Goal: Task Accomplishment & Management: Complete application form

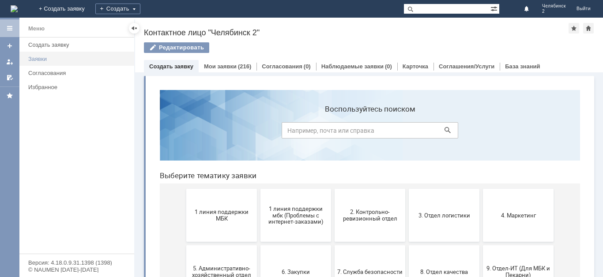
click at [32, 55] on link "Заявки" at bounding box center [79, 59] width 108 height 14
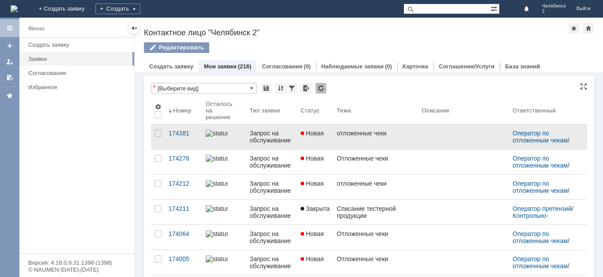
click at [383, 140] on link "отложенные чеки" at bounding box center [375, 136] width 85 height 25
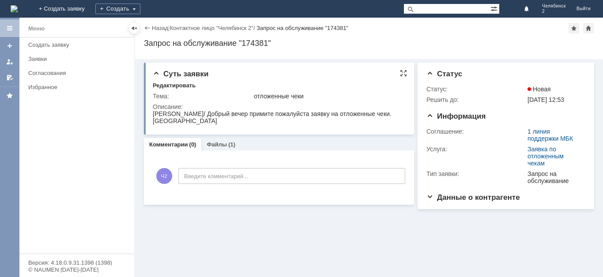
click at [180, 115] on span "[PERSON_NAME]/ Добрый вечер примите пожалуйста заявку на отложенные чеки. [GEOG…" at bounding box center [272, 117] width 239 height 14
copy span "[PERSON_NAME]/ Добрый вечер примите пожалуйста заявку на отложенные чеки. [GEOG…"
click at [90, 4] on link "+ Создать заявку" at bounding box center [62, 9] width 56 height 18
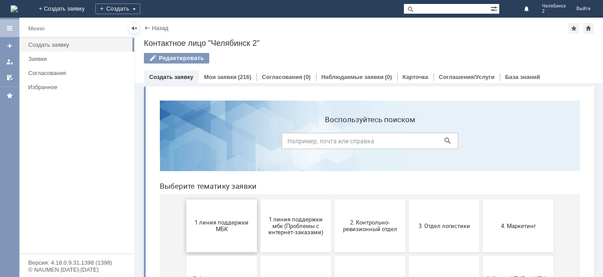
click at [215, 229] on span "1 линия поддержки МБК" at bounding box center [221, 225] width 65 height 13
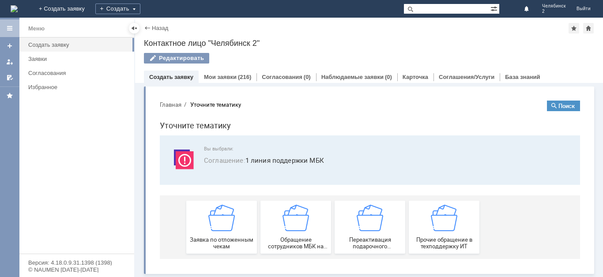
click at [213, 219] on img at bounding box center [221, 218] width 26 height 26
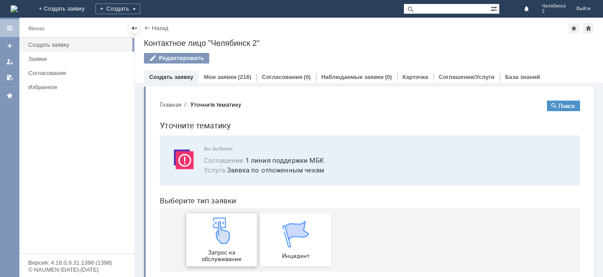
click at [213, 221] on img at bounding box center [221, 231] width 26 height 26
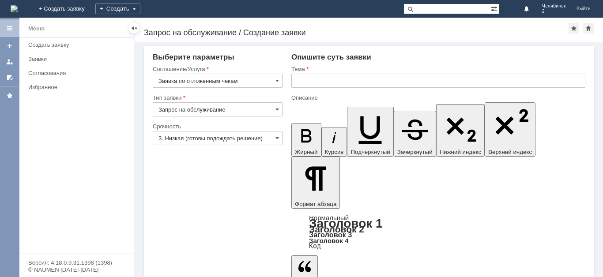
click at [330, 81] on input "text" at bounding box center [438, 81] width 294 height 14
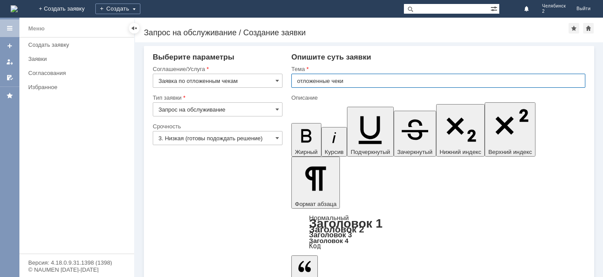
type input "отложенные чеки"
